Goal: Find specific page/section: Find specific page/section

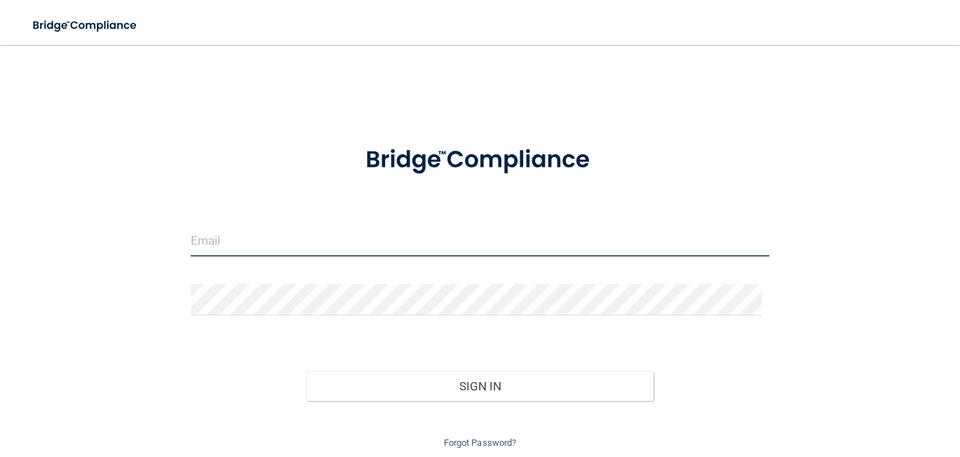
drag, startPoint x: 296, startPoint y: 239, endPoint x: 291, endPoint y: 255, distance: 16.9
click at [296, 239] on input "email" at bounding box center [480, 241] width 579 height 32
type input "[PERSON_NAME][EMAIL_ADDRESS][DOMAIN_NAME]"
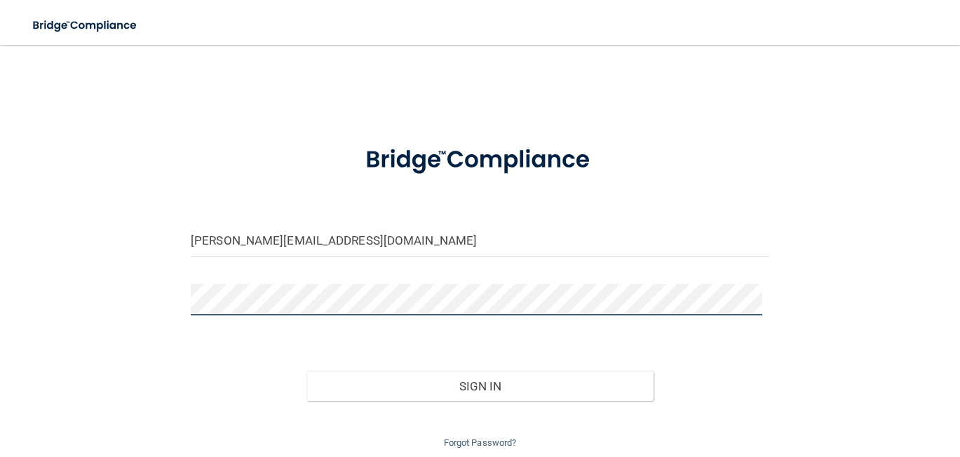
click at [307, 371] on button "Sign In" at bounding box center [480, 386] width 347 height 31
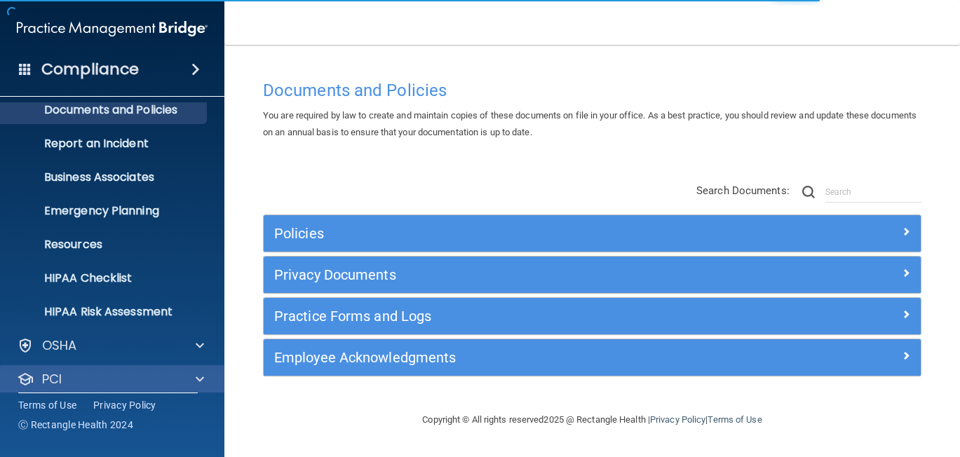
scroll to position [70, 0]
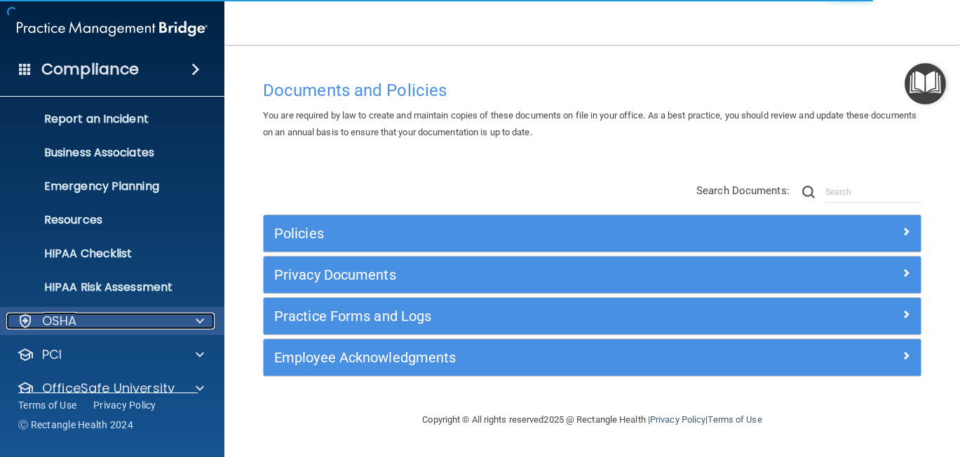
click at [117, 329] on div "OSHA" at bounding box center [93, 321] width 174 height 17
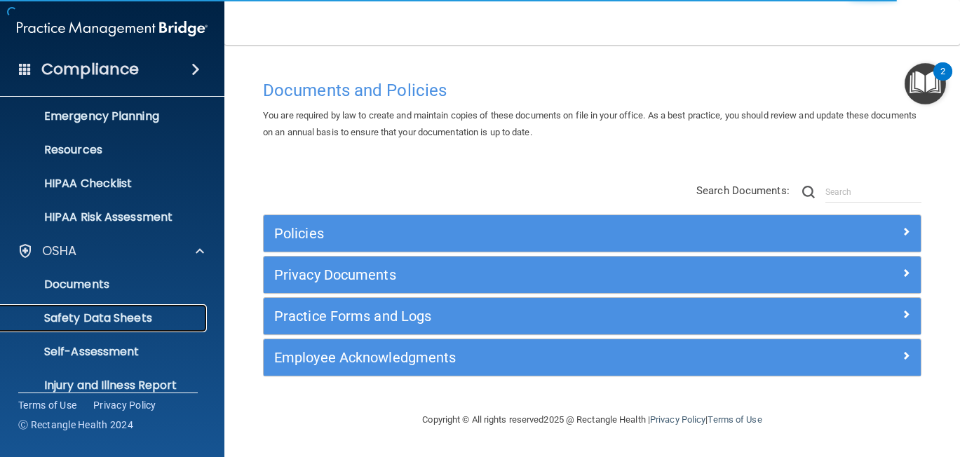
click at [128, 316] on p "Safety Data Sheets" at bounding box center [104, 318] width 191 height 14
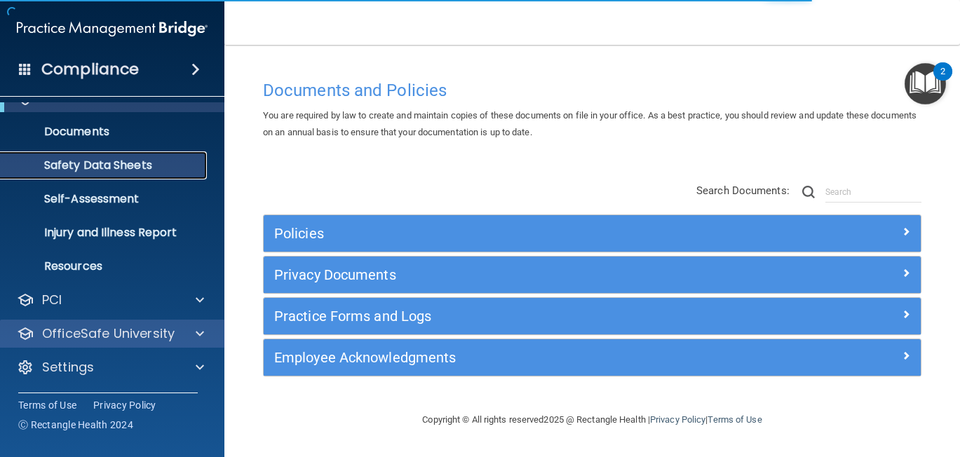
scroll to position [58, 0]
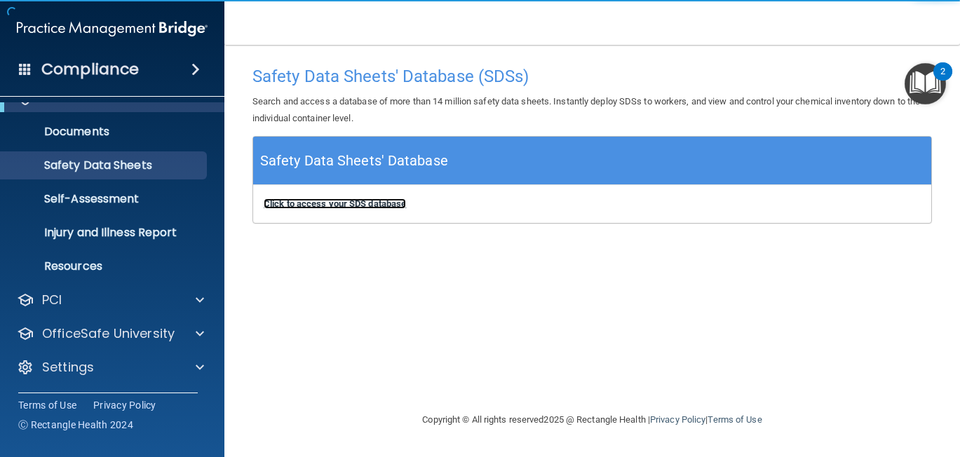
click at [393, 207] on b "Click to access your SDS database" at bounding box center [335, 203] width 142 height 11
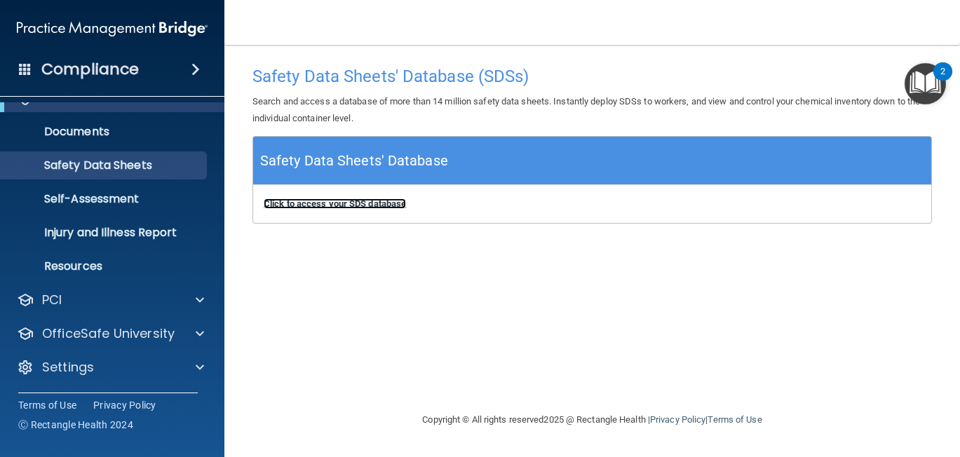
click at [295, 202] on b "Click to access your SDS database" at bounding box center [335, 203] width 142 height 11
